Goal: Task Accomplishment & Management: Use online tool/utility

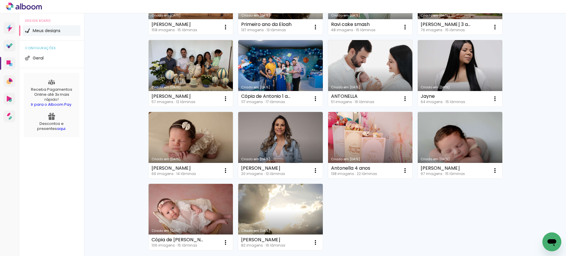
scroll to position [384, 0]
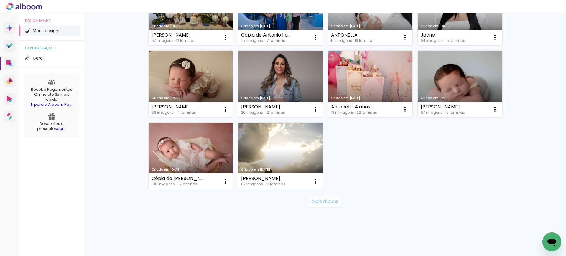
click at [0, 0] on slot "Mais álbuns" at bounding box center [0, 0] width 0 height 0
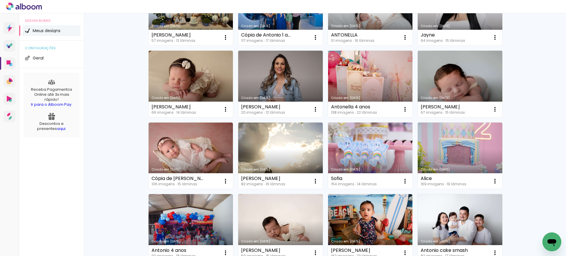
click at [377, 175] on div "Sofia 154 imagens ∙ 14 lâminas Abrir Fazer uma cópia Excluir" at bounding box center [370, 181] width 85 height 16
click at [380, 145] on link "Criado em [DATE]" at bounding box center [370, 156] width 85 height 67
